Goal: Use online tool/utility: Use online tool/utility

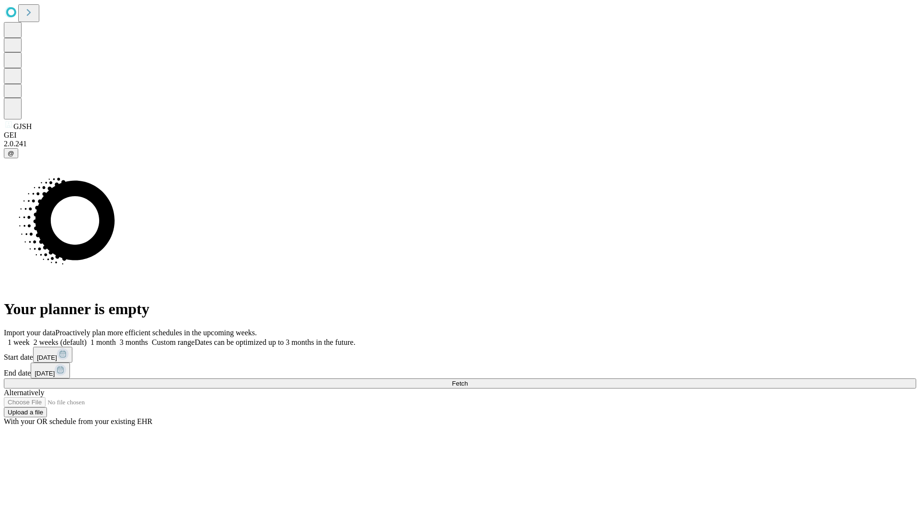
click at [468, 380] on span "Fetch" at bounding box center [460, 383] width 16 height 7
